Goal: Task Accomplishment & Management: Manage account settings

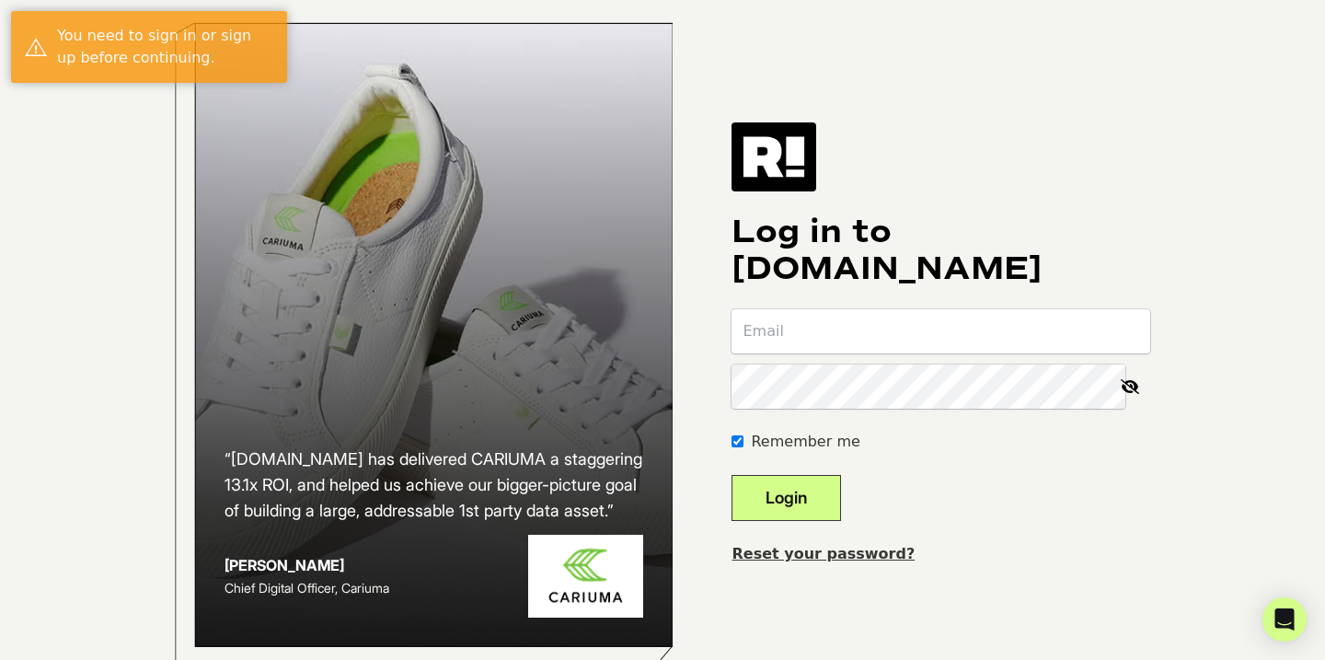
type input "[EMAIL_ADDRESS][DOMAIN_NAME]"
click at [841, 516] on button "Login" at bounding box center [787, 498] width 110 height 46
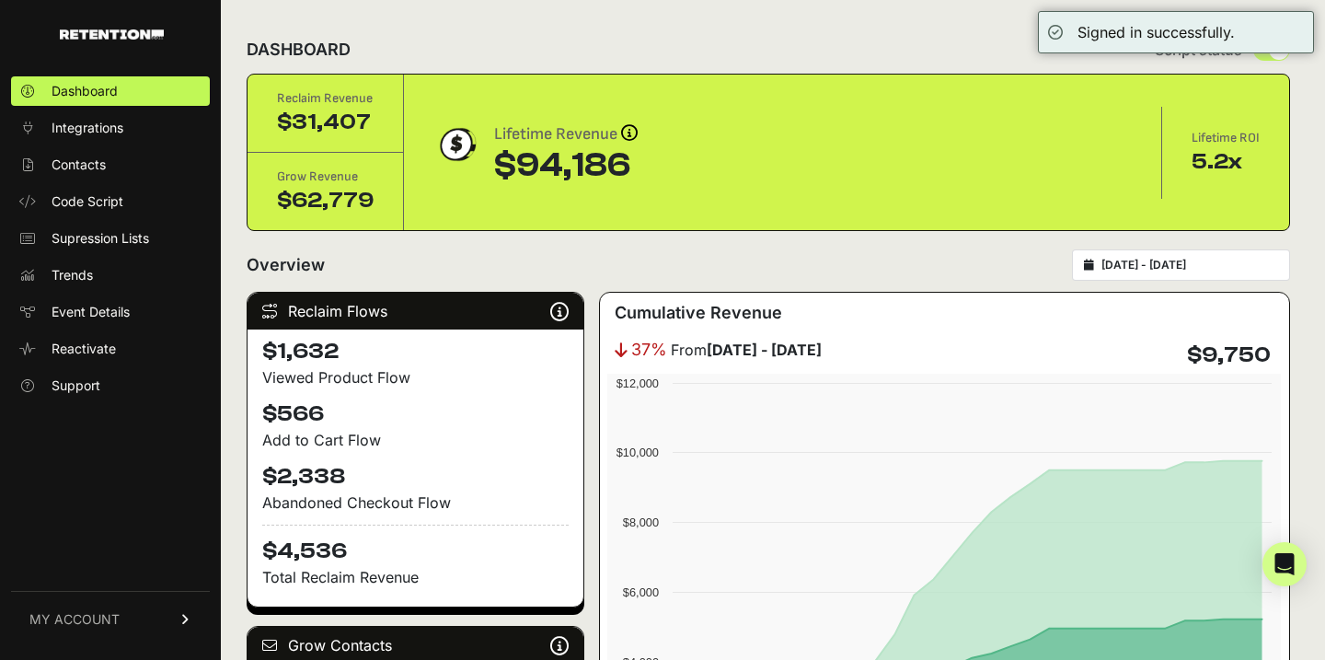
click at [166, 633] on link "MY ACCOUNT" at bounding box center [110, 619] width 199 height 56
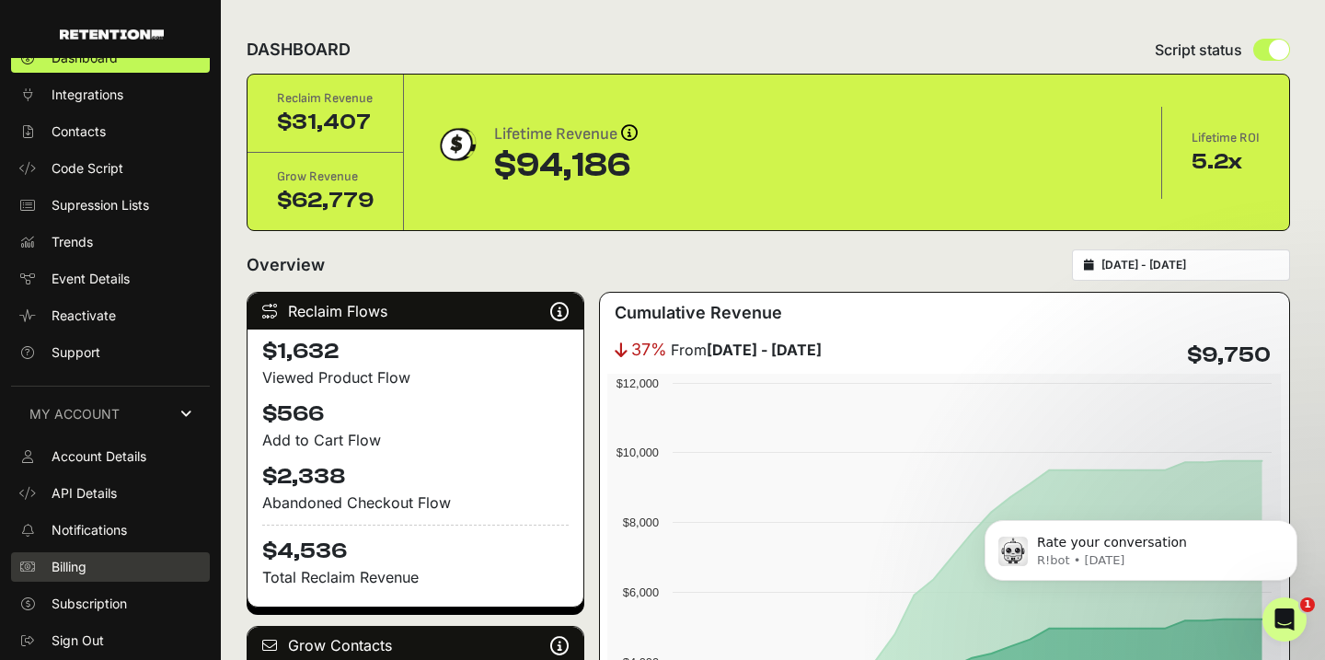
scroll to position [30, 0]
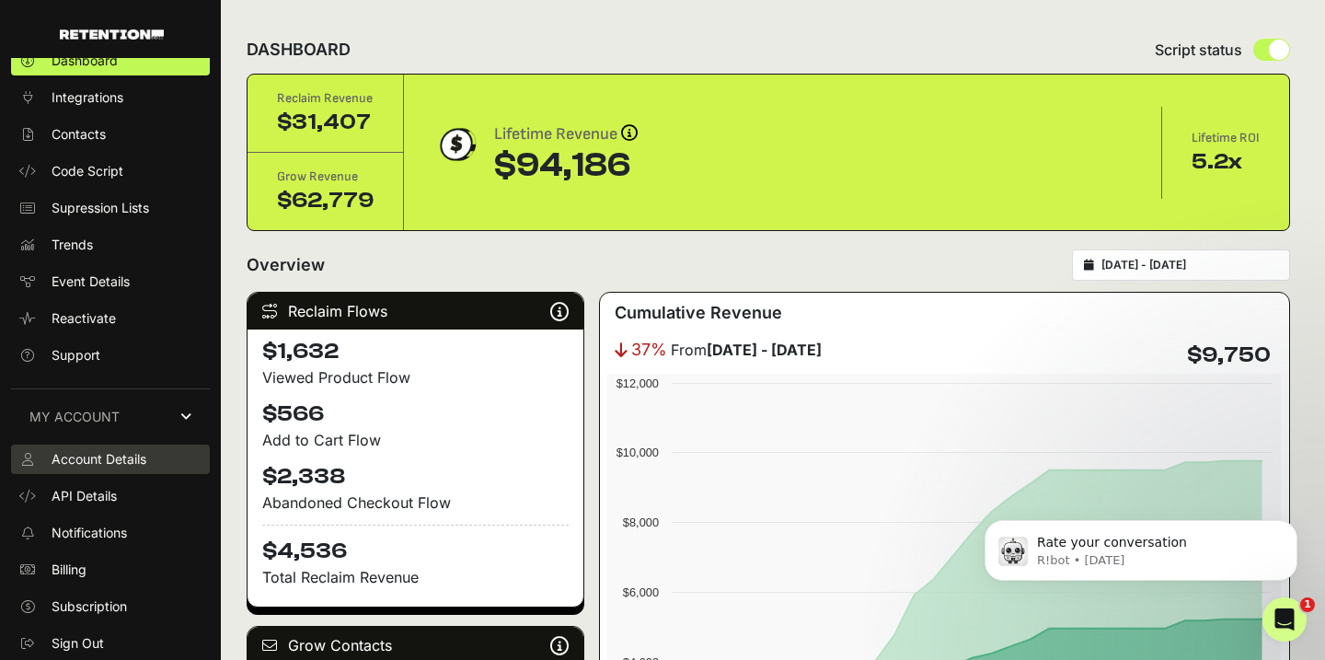
click at [131, 471] on link "Account Details" at bounding box center [110, 459] width 199 height 29
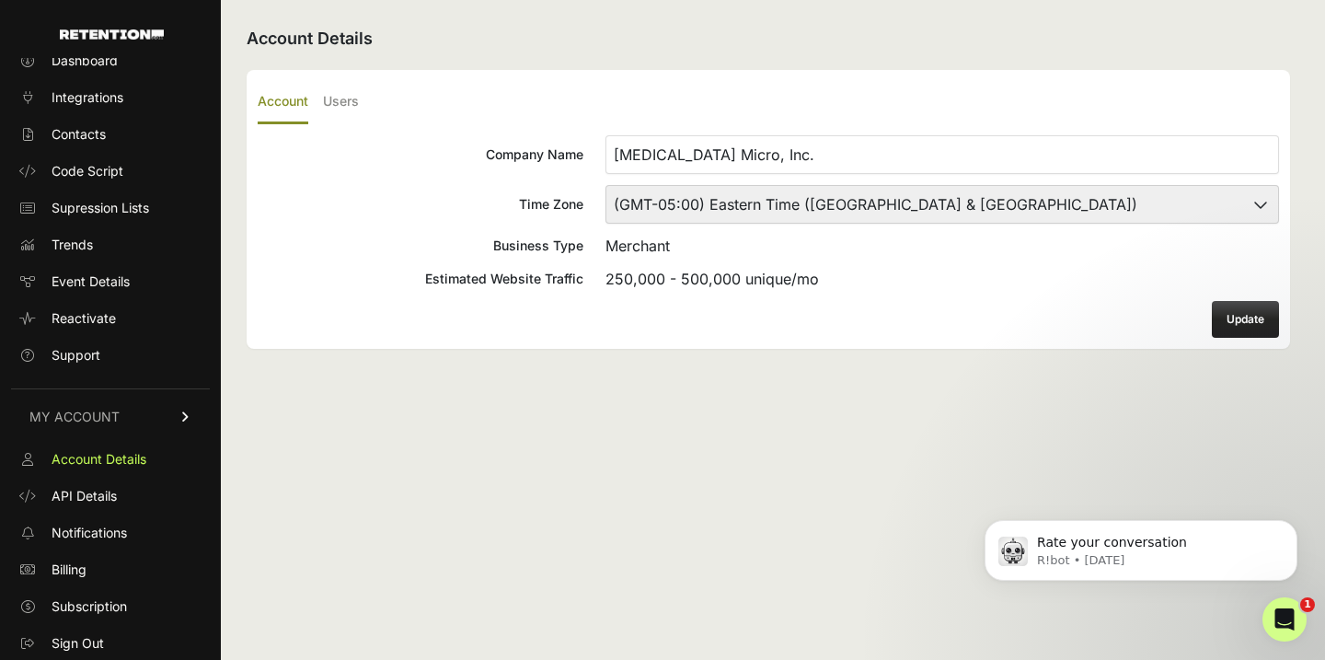
click at [362, 105] on ul "Account Users" at bounding box center [769, 102] width 1022 height 43
click at [343, 110] on label "Users" at bounding box center [341, 102] width 36 height 43
click at [0, 0] on input "Users" at bounding box center [0, 0] width 0 height 0
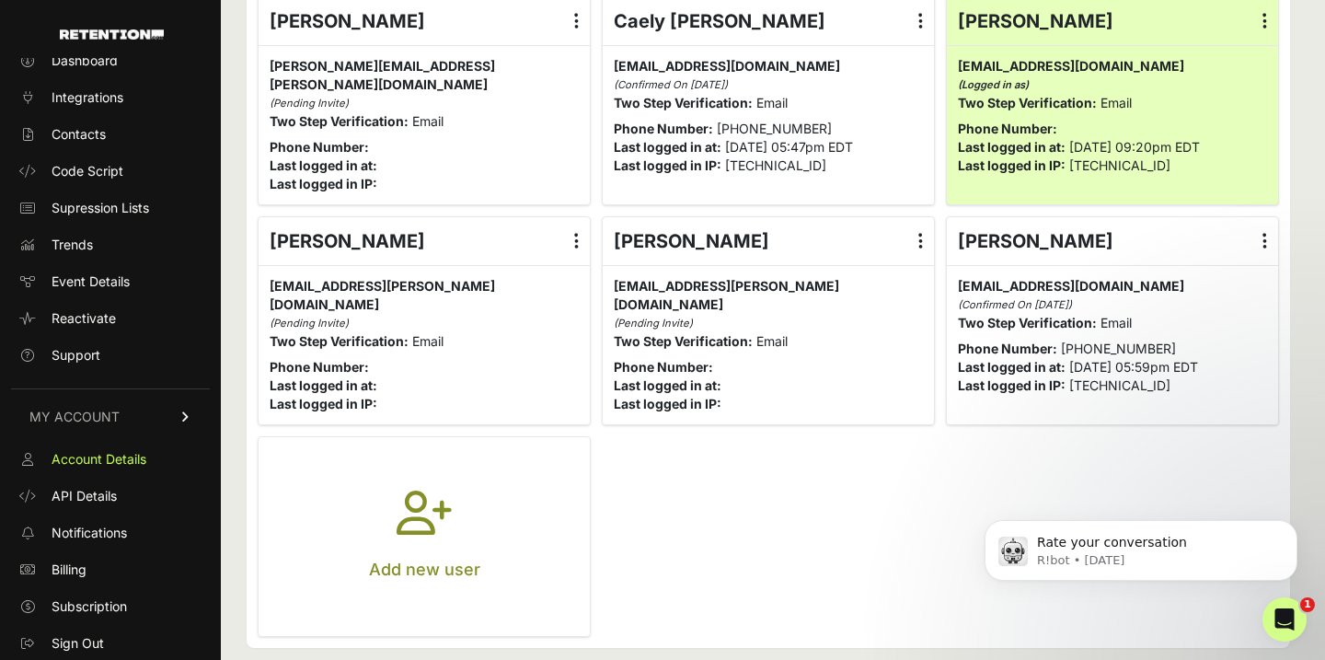
scroll to position [144, 0]
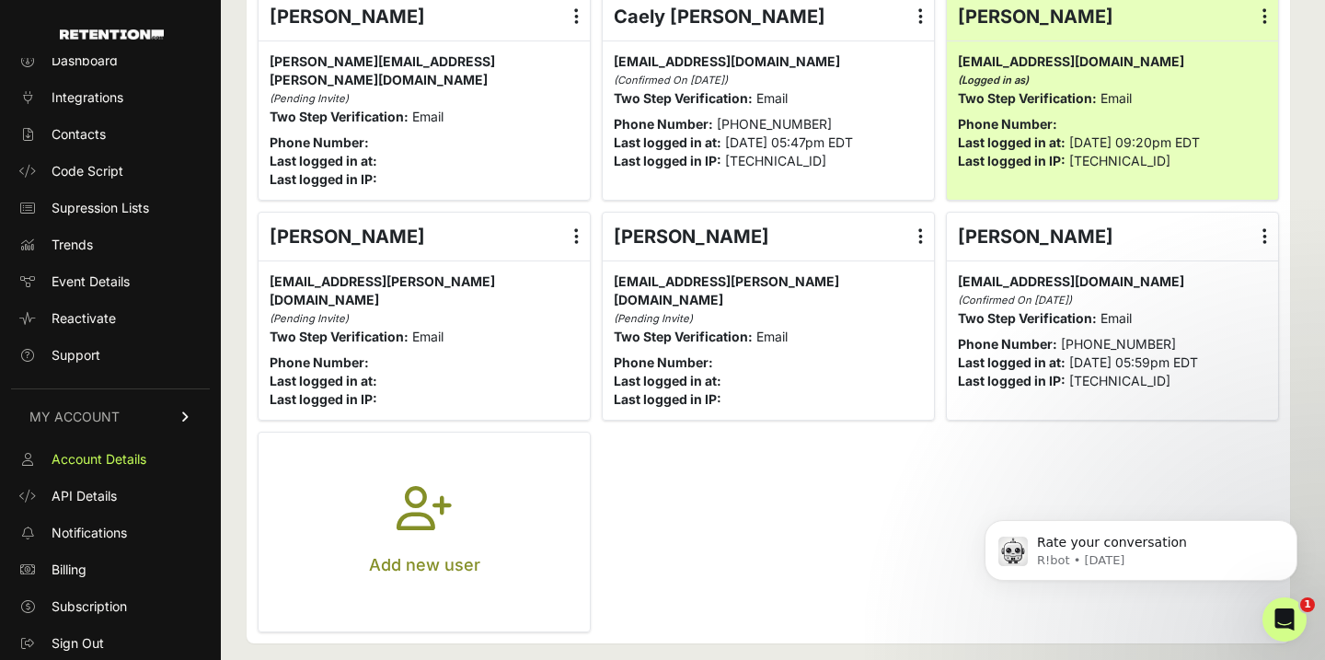
click at [483, 487] on button "Add new user" at bounding box center [424, 532] width 331 height 199
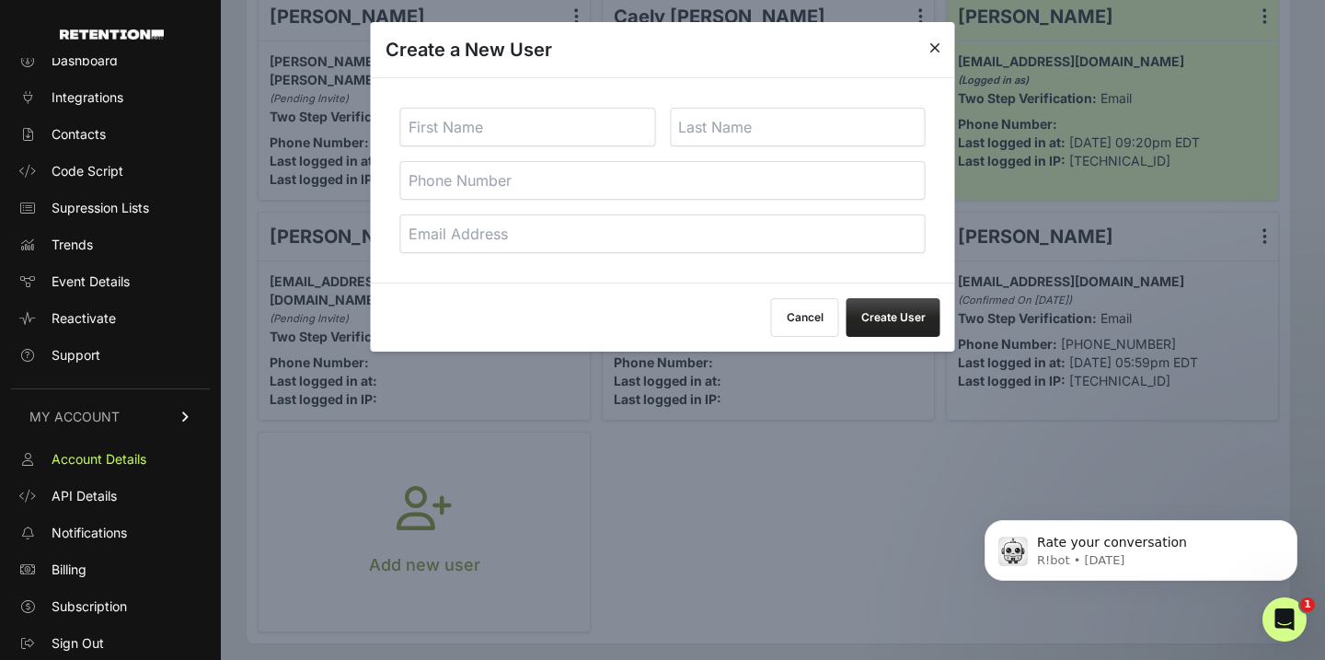
click at [647, 230] on input "email" at bounding box center [663, 233] width 526 height 39
paste input "mailto:[PERSON_NAME][EMAIL_ADDRESS][PERSON_NAME][DOMAIN_NAME]"
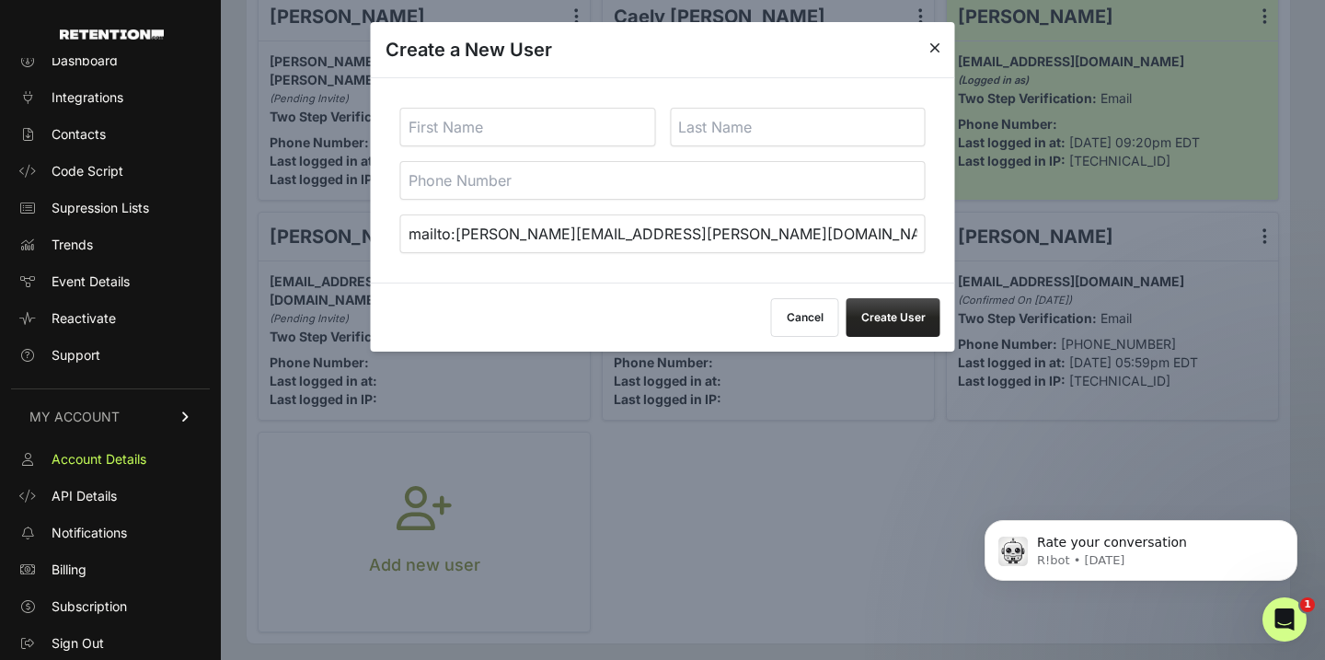
click at [665, 173] on input "tel" at bounding box center [663, 180] width 526 height 39
click at [607, 137] on input "text" at bounding box center [528, 127] width 256 height 39
click at [458, 230] on input "mailto:[PERSON_NAME][EMAIL_ADDRESS][PERSON_NAME][DOMAIN_NAME]" at bounding box center [663, 233] width 526 height 39
type input "[PERSON_NAME][EMAIL_ADDRESS][PERSON_NAME][DOMAIN_NAME]"
click at [511, 132] on input "text" at bounding box center [528, 127] width 256 height 39
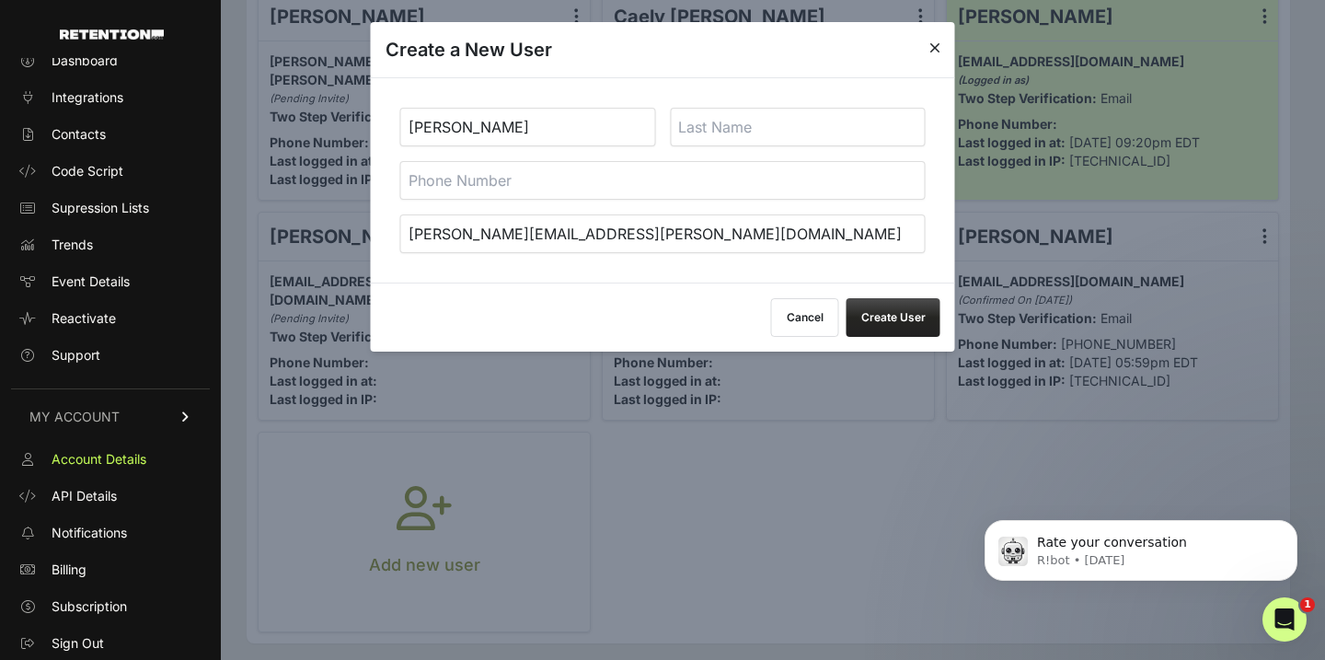
type input "[PERSON_NAME]"
click at [896, 312] on button "Create User" at bounding box center [894, 317] width 94 height 39
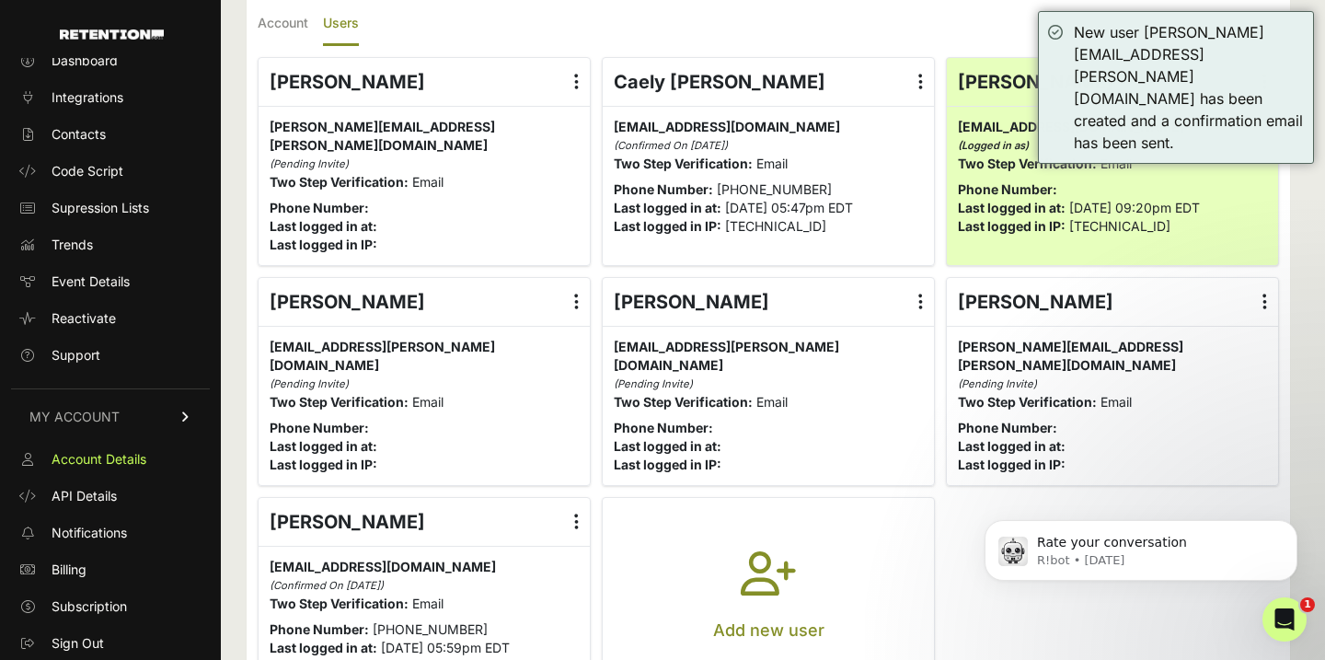
scroll to position [79, 0]
